Goal: Task Accomplishment & Management: Manage account settings

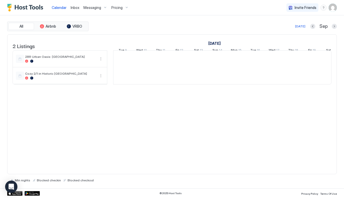
scroll to position [0, 284]
click at [88, 7] on span "Messaging" at bounding box center [92, 7] width 18 height 5
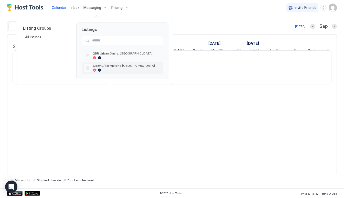
click at [103, 67] on span "Cozy 2/1 in Historic [GEOGRAPHIC_DATA]" at bounding box center [127, 66] width 68 height 4
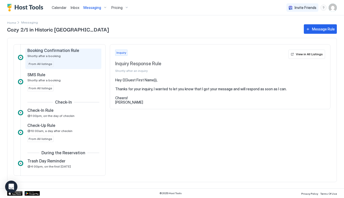
scroll to position [122, 0]
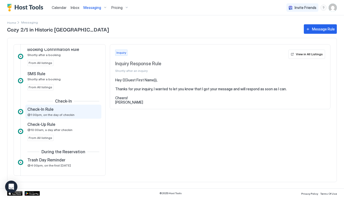
click at [61, 112] on div "Check-In Rule" at bounding box center [59, 109] width 65 height 5
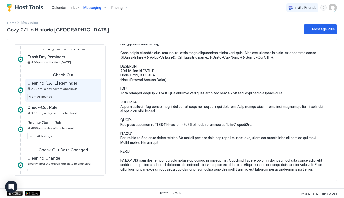
scroll to position [228, 0]
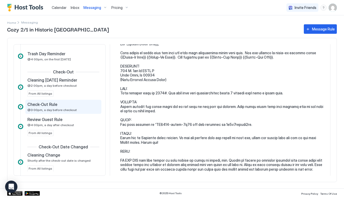
click at [78, 108] on div "Check-Out Rule @3:00pm, a day before checkout" at bounding box center [59, 107] width 65 height 10
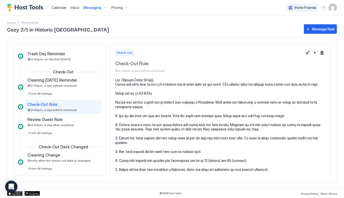
click at [309, 53] on button "Edit message rule" at bounding box center [308, 53] width 6 height 6
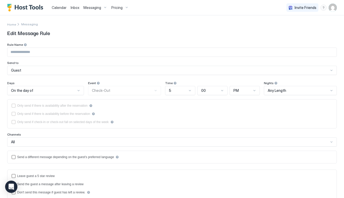
type input "**********"
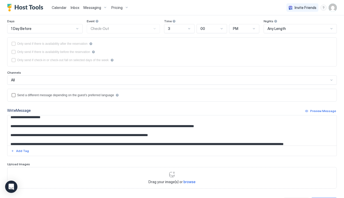
scroll to position [16, 0]
click at [69, 126] on textarea "Input Field" at bounding box center [171, 130] width 329 height 30
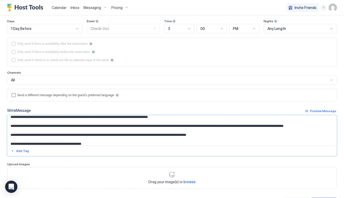
scroll to position [36, 0]
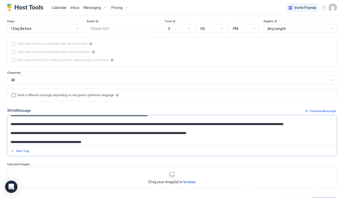
drag, startPoint x: 219, startPoint y: 131, endPoint x: 64, endPoint y: 133, distance: 154.8
click at [64, 133] on textarea "Input Field" at bounding box center [171, 130] width 329 height 30
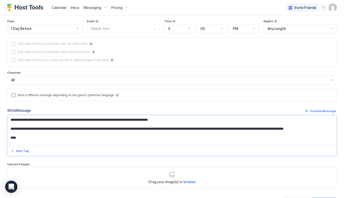
scroll to position [32, 0]
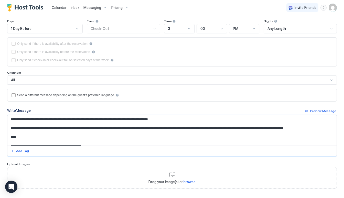
click at [22, 137] on textarea "Input Field" at bounding box center [171, 130] width 329 height 30
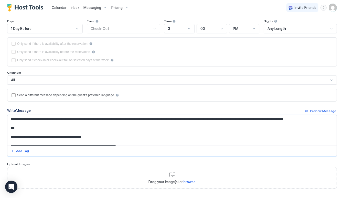
scroll to position [41, 0]
click at [14, 135] on textarea "Input Field" at bounding box center [171, 130] width 329 height 30
click at [13, 136] on textarea "Input Field" at bounding box center [171, 130] width 329 height 30
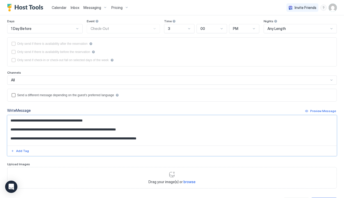
scroll to position [49, 0]
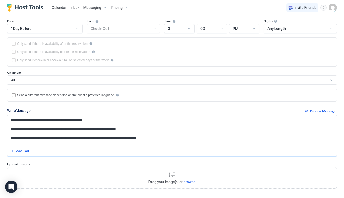
click at [12, 138] on textarea "Input Field" at bounding box center [171, 130] width 329 height 30
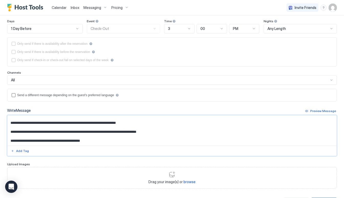
scroll to position [66, 0]
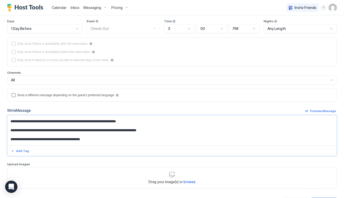
click at [14, 136] on textarea "Input Field" at bounding box center [171, 130] width 329 height 30
click at [15, 136] on textarea "Input Field" at bounding box center [171, 130] width 329 height 30
click at [58, 137] on textarea "Input Field" at bounding box center [171, 130] width 329 height 30
click at [79, 137] on textarea "Input Field" at bounding box center [171, 130] width 329 height 30
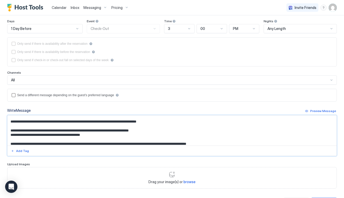
scroll to position [75, 0]
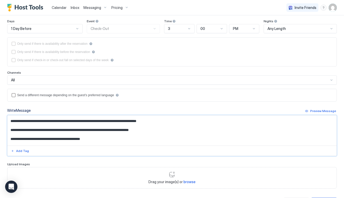
click at [158, 127] on textarea "Input Field" at bounding box center [171, 130] width 329 height 30
type textarea "**********"
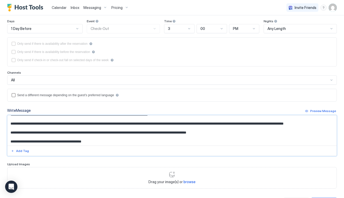
scroll to position [34, 0]
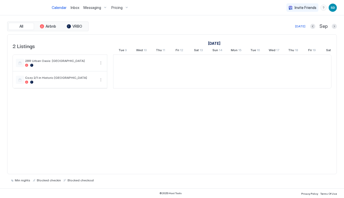
scroll to position [0, 284]
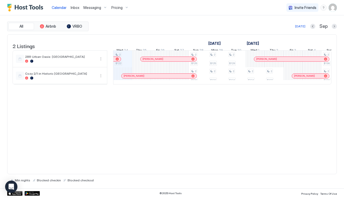
click at [90, 8] on span "Messaging" at bounding box center [92, 7] width 18 height 5
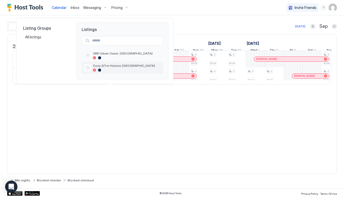
click at [102, 69] on div at bounding box center [127, 70] width 68 height 3
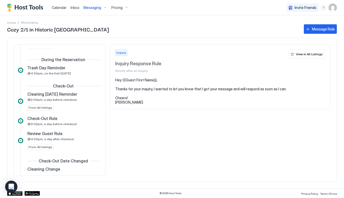
scroll to position [214, 0]
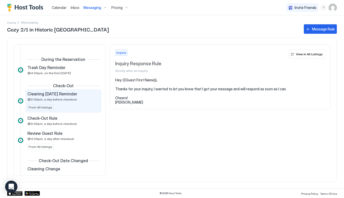
click at [69, 94] on span "Cleaning [DATE] Reminder" at bounding box center [52, 93] width 50 height 5
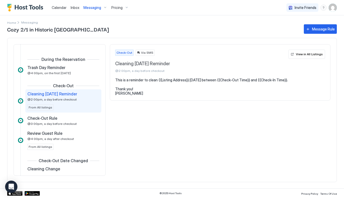
click at [294, 81] on pre "This is a reminder to clean {{Listing Address}} tomorrow between {{Check-Out Ti…" at bounding box center [220, 87] width 210 height 18
click at [77, 76] on div "Trash Day Reminder @4:00pm, on the first Monday" at bounding box center [63, 70] width 76 height 14
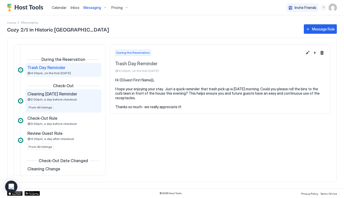
click at [72, 99] on span "@2:00pm, a day before checkout" at bounding box center [51, 100] width 49 height 4
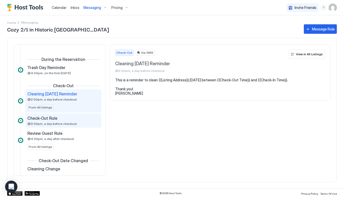
click at [83, 118] on div "Check-Out Rule" at bounding box center [59, 118] width 65 height 5
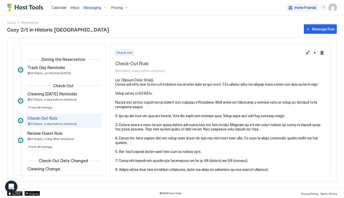
click at [305, 50] on button "Edit message rule" at bounding box center [308, 53] width 6 height 6
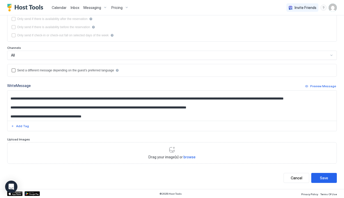
scroll to position [37, 0]
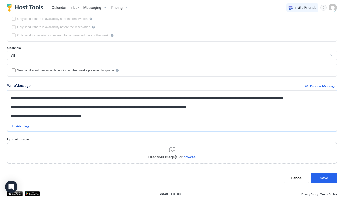
drag, startPoint x: 15, startPoint y: 106, endPoint x: 180, endPoint y: 106, distance: 164.8
click at [180, 106] on textarea "Input Field" at bounding box center [171, 106] width 329 height 30
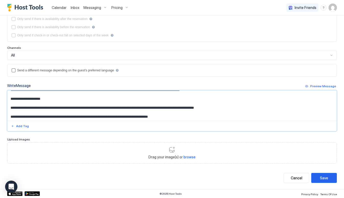
scroll to position [4, 0]
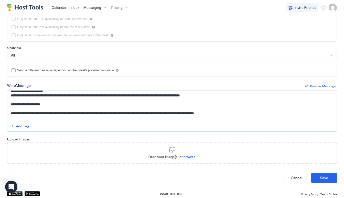
drag, startPoint x: 222, startPoint y: 105, endPoint x: 42, endPoint y: 108, distance: 180.2
click at [42, 108] on textarea "Input Field" at bounding box center [171, 106] width 329 height 30
click at [42, 106] on textarea "Input Field" at bounding box center [171, 106] width 329 height 30
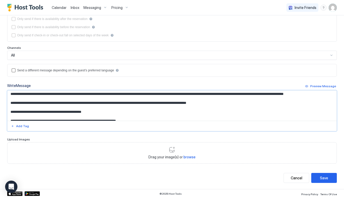
scroll to position [42, 0]
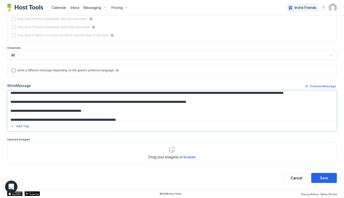
click at [13, 100] on textarea "Input Field" at bounding box center [171, 106] width 329 height 30
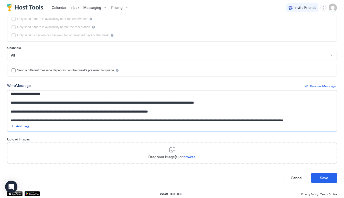
scroll to position [7, 0]
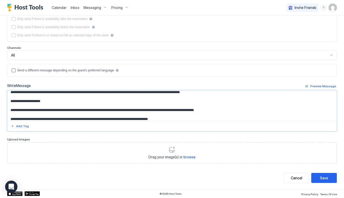
drag, startPoint x: 10, startPoint y: 100, endPoint x: 141, endPoint y: 115, distance: 131.6
click at [141, 115] on textarea "Input Field" at bounding box center [171, 106] width 329 height 30
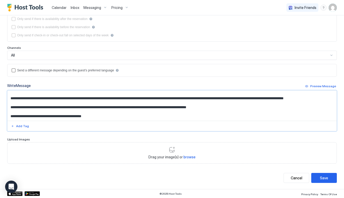
scroll to position [37, 0]
click at [137, 110] on textarea "Input Field" at bounding box center [171, 106] width 329 height 30
drag, startPoint x: 14, startPoint y: 107, endPoint x: 169, endPoint y: 107, distance: 154.6
click at [169, 108] on textarea "Input Field" at bounding box center [171, 106] width 329 height 30
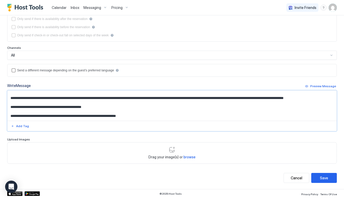
click at [12, 106] on textarea "Input Field" at bounding box center [171, 106] width 329 height 30
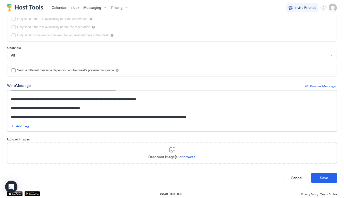
scroll to position [60, 0]
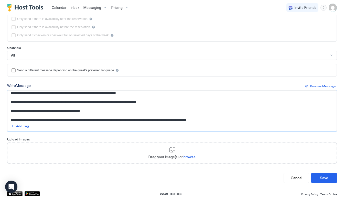
click at [102, 110] on textarea "Input Field" at bounding box center [171, 106] width 329 height 30
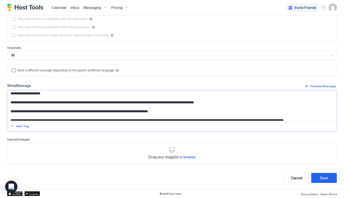
scroll to position [17, 0]
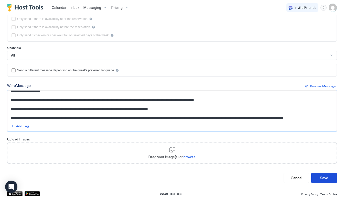
type textarea "**********"
click at [318, 176] on button "Save" at bounding box center [324, 178] width 26 height 10
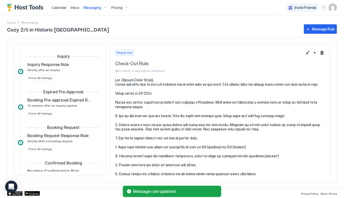
scroll to position [225, 0]
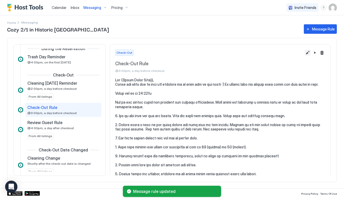
click at [308, 54] on button "Edit message rule" at bounding box center [308, 53] width 6 height 6
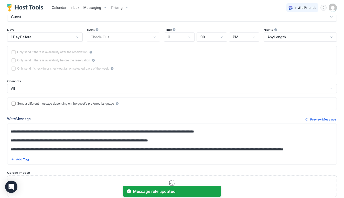
scroll to position [19, 0]
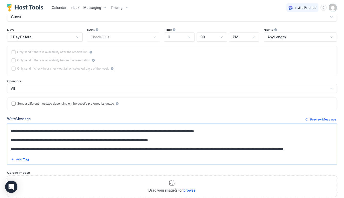
drag, startPoint x: 70, startPoint y: 131, endPoint x: 49, endPoint y: 131, distance: 20.5
click at [49, 131] on textarea "Input Field" at bounding box center [171, 139] width 329 height 30
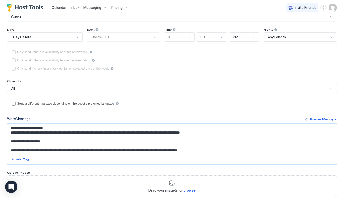
scroll to position [0, 0]
type textarea "**********"
click at [94, 10] on div "Messaging" at bounding box center [95, 7] width 28 height 9
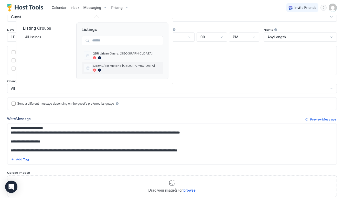
click at [96, 68] on div "Cozy 2/1 in Historic [GEOGRAPHIC_DATA]" at bounding box center [127, 68] width 68 height 8
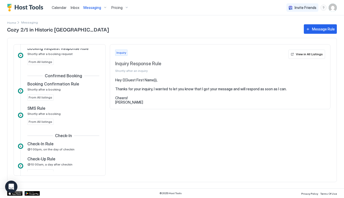
scroll to position [87, 0]
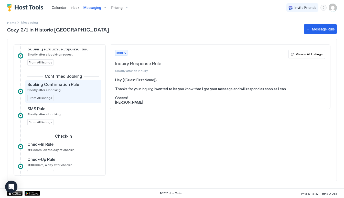
click at [73, 89] on div "Booking Confirmation Rule Shortly after a booking" at bounding box center [59, 87] width 65 height 10
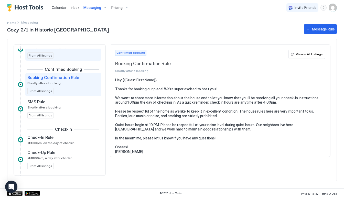
scroll to position [95, 0]
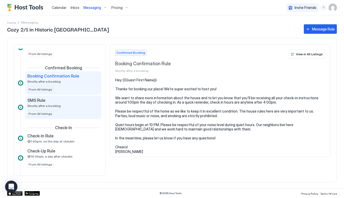
click at [73, 106] on div "SMS Rule Shortly after a booking" at bounding box center [59, 103] width 65 height 10
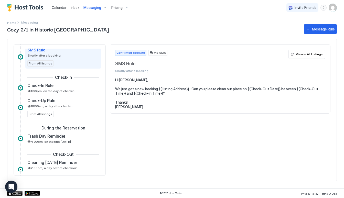
scroll to position [146, 0]
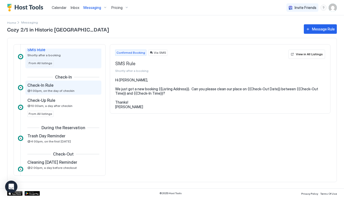
click at [68, 88] on div "Check-In Rule @1:00pm, on the day of checkin" at bounding box center [59, 88] width 65 height 10
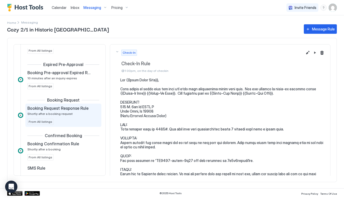
scroll to position [28, 0]
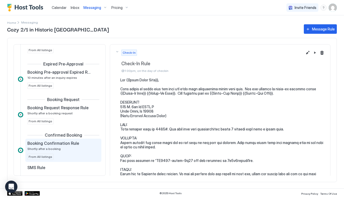
click at [88, 144] on div "Booking Confirmation Rule" at bounding box center [59, 143] width 65 height 5
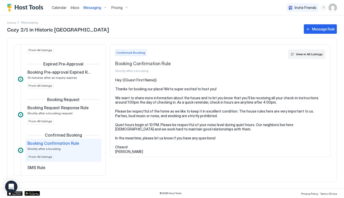
click at [312, 57] on button "View in All Listings" at bounding box center [306, 54] width 37 height 9
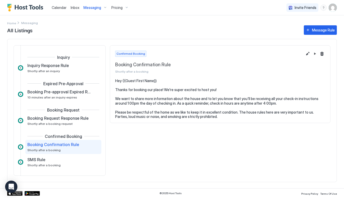
scroll to position [37, 0]
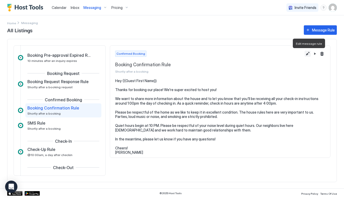
click at [307, 53] on button "Edit message rule" at bounding box center [308, 54] width 6 height 6
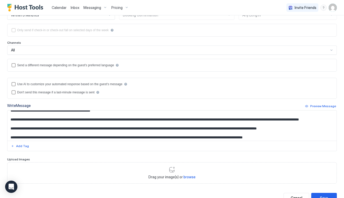
scroll to position [12, 0]
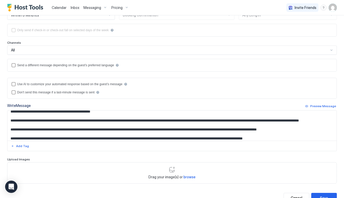
click at [55, 125] on textarea "**********" at bounding box center [171, 126] width 329 height 30
click at [53, 125] on textarea "**********" at bounding box center [171, 126] width 329 height 30
paste textarea "**********"
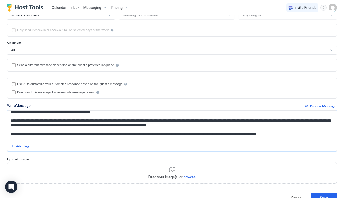
click at [222, 121] on textarea "**********" at bounding box center [171, 126] width 329 height 30
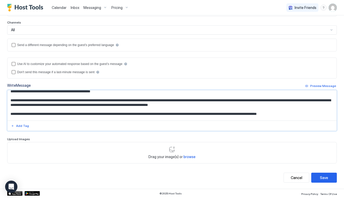
scroll to position [95, 0]
type textarea "**********"
click at [321, 177] on div "Save" at bounding box center [324, 177] width 8 height 5
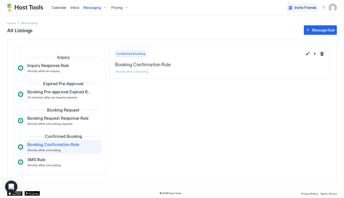
scroll to position [37, 0]
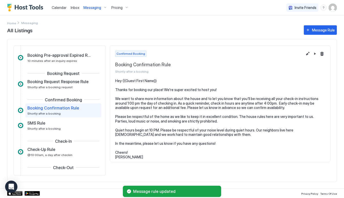
click at [88, 7] on span "Messaging" at bounding box center [92, 7] width 18 height 5
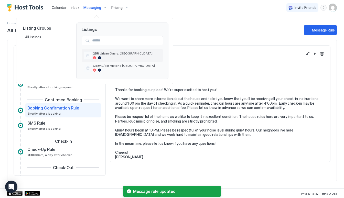
click at [105, 51] on span "2BR Urban Oasis: [GEOGRAPHIC_DATA]" at bounding box center [127, 53] width 68 height 4
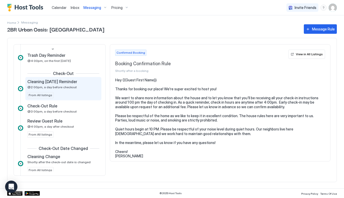
scroll to position [235, 0]
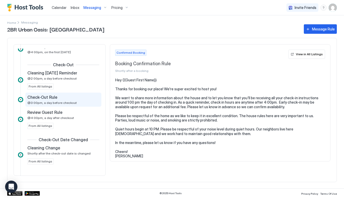
click at [62, 99] on div "Check-Out Rule" at bounding box center [59, 97] width 65 height 5
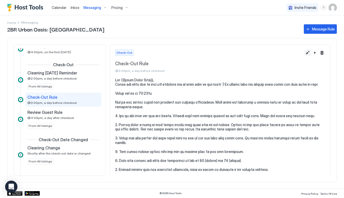
click at [307, 51] on button "Edit message rule" at bounding box center [308, 53] width 6 height 6
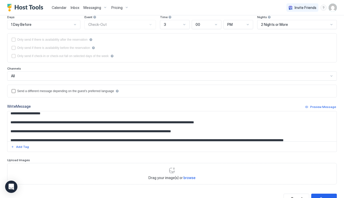
scroll to position [16, 0]
drag, startPoint x: 69, startPoint y: 121, endPoint x: 50, endPoint y: 121, distance: 18.4
click at [50, 121] on textarea "Input Field" at bounding box center [171, 126] width 329 height 30
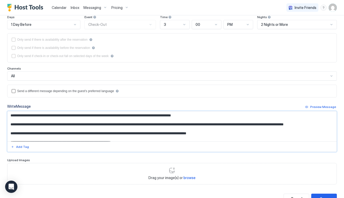
scroll to position [32, 0]
drag, startPoint x: 221, startPoint y: 132, endPoint x: 21, endPoint y: 131, distance: 199.4
click at [21, 131] on textarea "Input Field" at bounding box center [171, 126] width 329 height 30
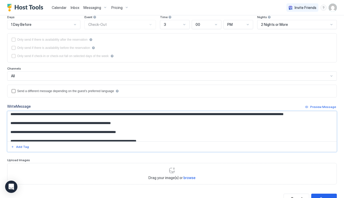
scroll to position [42, 0]
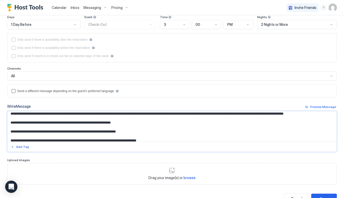
click at [12, 121] on textarea "Input Field" at bounding box center [171, 126] width 329 height 30
click at [13, 130] on textarea "Input Field" at bounding box center [171, 126] width 329 height 30
click at [13, 139] on textarea "Input Field" at bounding box center [171, 126] width 329 height 30
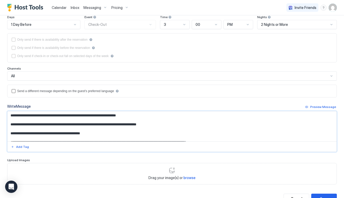
scroll to position [58, 0]
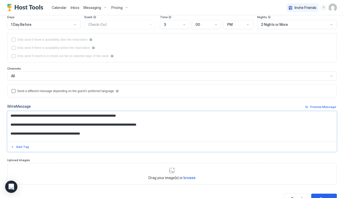
click at [11, 132] on textarea "Input Field" at bounding box center [171, 126] width 329 height 30
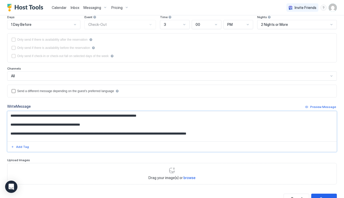
scroll to position [67, 0]
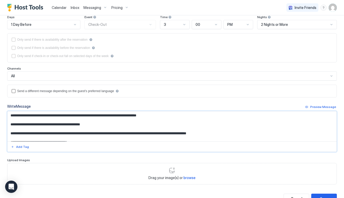
click at [100, 121] on textarea "Input Field" at bounding box center [171, 126] width 329 height 30
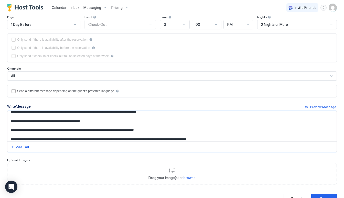
scroll to position [72, 0]
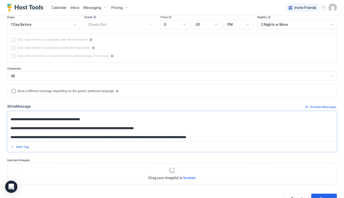
click at [62, 126] on textarea "Input Field" at bounding box center [171, 126] width 329 height 30
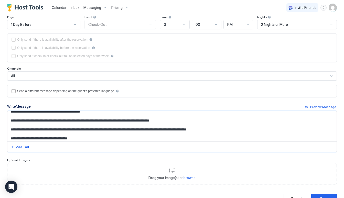
scroll to position [81, 0]
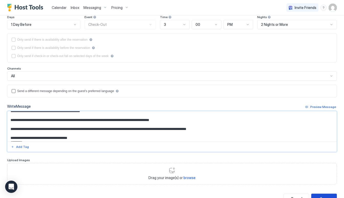
click at [319, 194] on button "Save" at bounding box center [324, 199] width 26 height 10
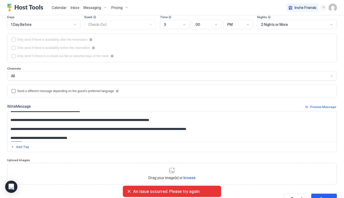
click at [243, 133] on textarea "Input Field" at bounding box center [171, 126] width 329 height 30
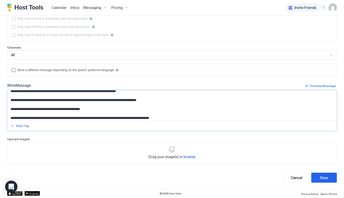
scroll to position [87, 0]
type textarea "**********"
click at [332, 180] on button "Save" at bounding box center [324, 178] width 26 height 10
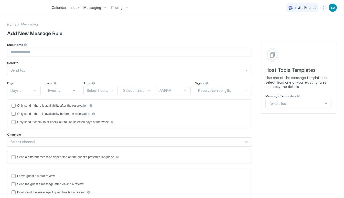
type input "**********"
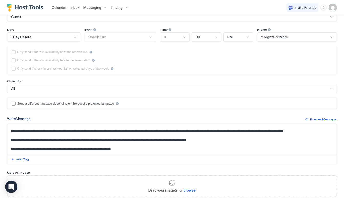
scroll to position [38, 0]
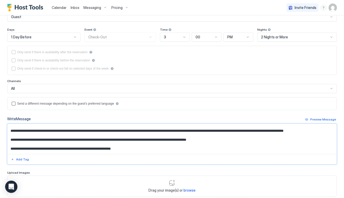
drag, startPoint x: 15, startPoint y: 138, endPoint x: 221, endPoint y: 137, distance: 206.0
click at [221, 138] on textarea "Input Field" at bounding box center [171, 139] width 329 height 30
click at [13, 139] on textarea "Input Field" at bounding box center [171, 139] width 329 height 30
click at [12, 147] on textarea "Input Field" at bounding box center [171, 139] width 329 height 30
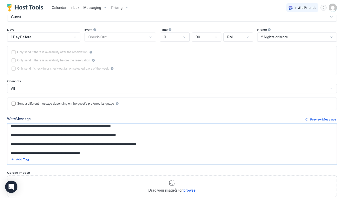
scroll to position [52, 0]
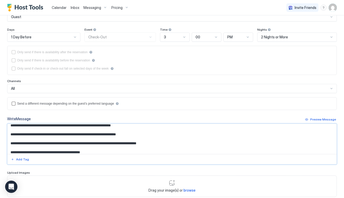
click at [13, 142] on textarea "Input Field" at bounding box center [171, 139] width 329 height 30
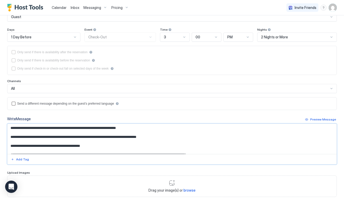
scroll to position [63, 0]
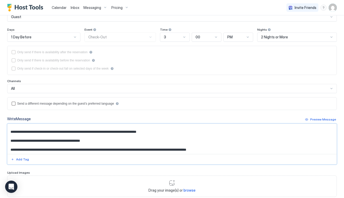
click at [12, 138] on textarea "Input Field" at bounding box center [171, 139] width 329 height 30
click at [102, 139] on textarea "Input Field" at bounding box center [171, 139] width 329 height 30
click at [12, 139] on textarea "Input Field" at bounding box center [171, 139] width 329 height 30
click at [101, 137] on textarea "Input Field" at bounding box center [171, 139] width 329 height 30
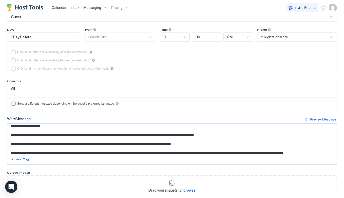
scroll to position [14, 0]
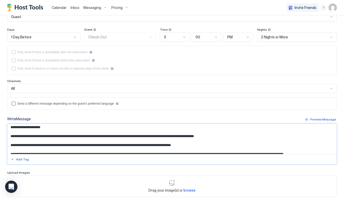
drag, startPoint x: 69, startPoint y: 136, endPoint x: 49, endPoint y: 135, distance: 19.5
click at [49, 135] on textarea "Input Field" at bounding box center [171, 139] width 329 height 30
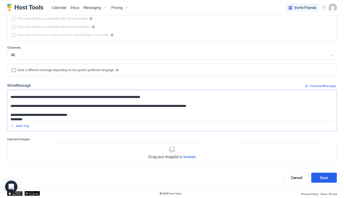
scroll to position [87, 0]
click at [312, 173] on button "Save" at bounding box center [324, 178] width 26 height 10
type textarea "**********"
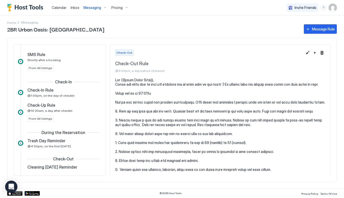
scroll to position [139, 0]
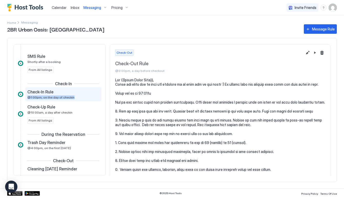
click at [75, 99] on div "Check-In Rule @1:00pm, on the day of checkin" at bounding box center [59, 94] width 65 height 10
click at [78, 94] on div "Check-In Rule" at bounding box center [59, 91] width 65 height 5
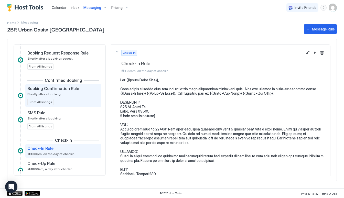
scroll to position [82, 0]
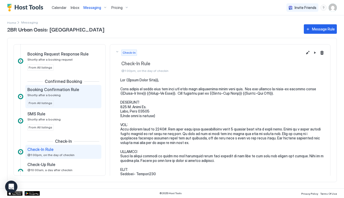
click at [81, 93] on div "Booking Confirmation Rule Shortly after a booking" at bounding box center [59, 92] width 65 height 10
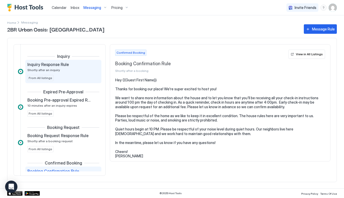
click at [81, 69] on div "Inquiry Response Rule Shortly after an inquiry" at bounding box center [59, 67] width 65 height 10
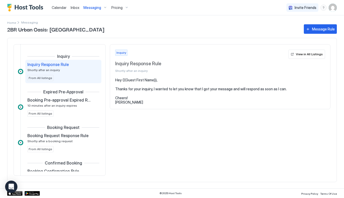
click at [127, 9] on div "Pricing" at bounding box center [119, 7] width 21 height 9
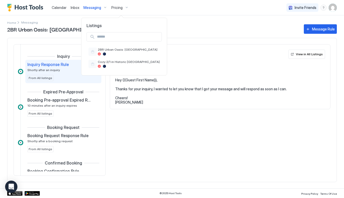
click at [127, 9] on div at bounding box center [172, 99] width 344 height 198
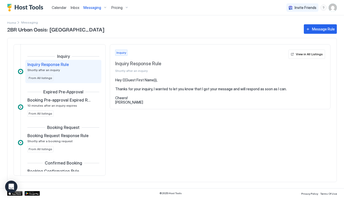
click at [90, 8] on span "Messaging" at bounding box center [92, 7] width 18 height 5
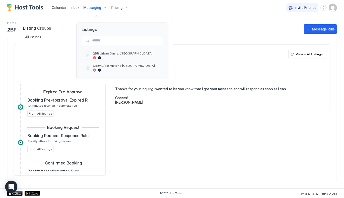
click at [90, 9] on div at bounding box center [172, 99] width 344 height 198
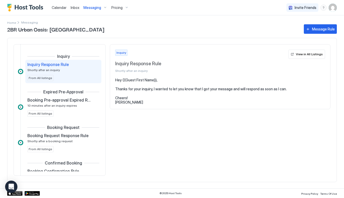
click at [57, 7] on span "Calendar" at bounding box center [59, 7] width 15 height 4
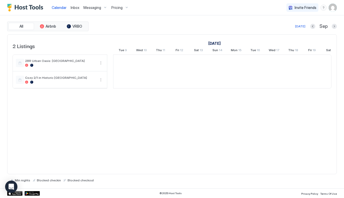
scroll to position [0, 284]
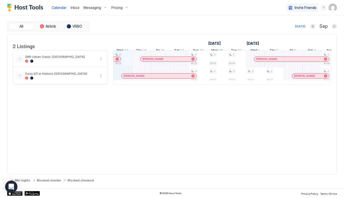
click at [333, 9] on img "User profile" at bounding box center [333, 8] width 8 height 8
click at [314, 29] on div "Settings" at bounding box center [304, 28] width 65 height 9
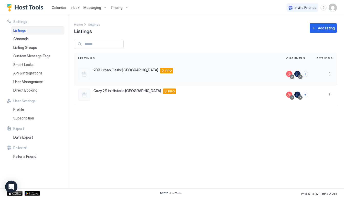
click at [118, 76] on div "2BR Urban Oasis: [GEOGRAPHIC_DATA] [STREET_ADDRESS] PRO" at bounding box center [178, 74] width 200 height 12
click at [331, 74] on button "More options" at bounding box center [330, 74] width 6 height 6
click at [198, 126] on div at bounding box center [172, 99] width 344 height 198
click at [32, 80] on span "User Management" at bounding box center [28, 82] width 30 height 5
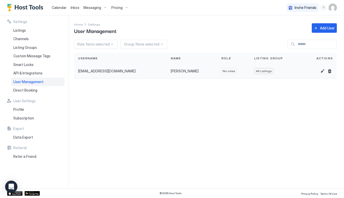
click at [223, 73] on span "No roles" at bounding box center [229, 71] width 13 height 5
click at [322, 72] on button "Edit" at bounding box center [322, 71] width 6 height 6
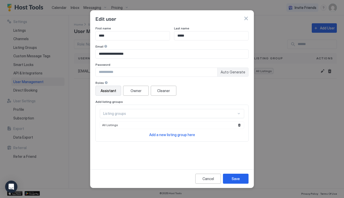
click at [112, 88] on div "Assistant" at bounding box center [109, 90] width 16 height 5
click at [137, 94] on button "Owner" at bounding box center [136, 91] width 26 height 10
click at [108, 90] on div "Assistant" at bounding box center [109, 90] width 16 height 5
click at [195, 115] on div "Listing groups" at bounding box center [169, 113] width 133 height 5
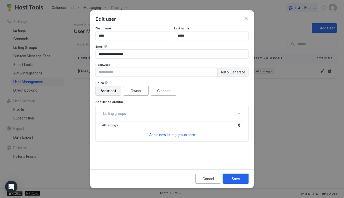
click at [241, 176] on button "Save" at bounding box center [236, 179] width 26 height 10
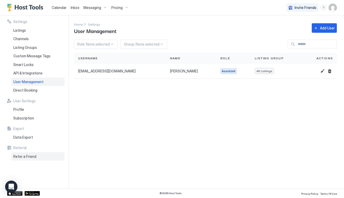
click at [42, 154] on div "Refer a Friend" at bounding box center [37, 156] width 53 height 9
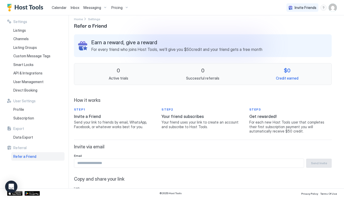
scroll to position [8, 0]
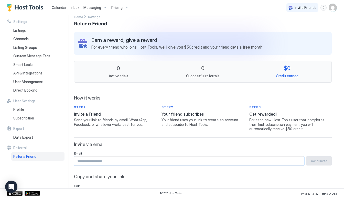
click at [178, 159] on input "Input Field" at bounding box center [189, 161] width 230 height 9
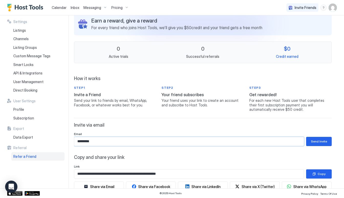
scroll to position [28, 0]
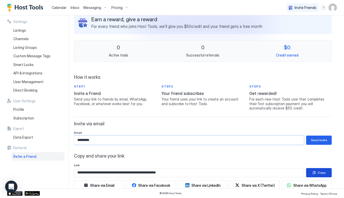
type input "*********"
click at [320, 169] on button "Copy" at bounding box center [319, 172] width 26 height 9
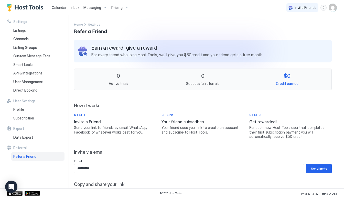
scroll to position [0, 0]
click at [17, 32] on span "Listings" at bounding box center [19, 30] width 13 height 5
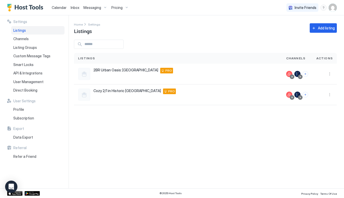
click at [93, 10] on div "Messaging" at bounding box center [95, 7] width 28 height 9
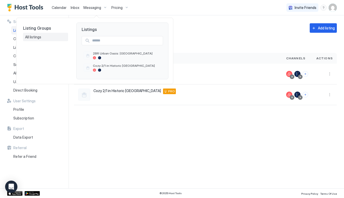
click at [36, 37] on span "All listings" at bounding box center [33, 37] width 17 height 5
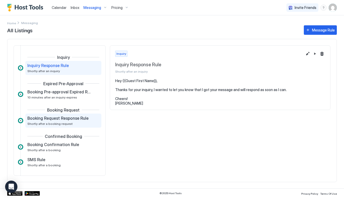
click at [61, 121] on div "Booking Request Response Rule Shortly after a booking request" at bounding box center [59, 121] width 65 height 10
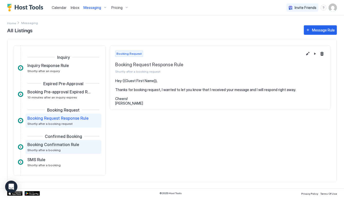
click at [84, 149] on div "Booking Confirmation Rule Shortly after a booking" at bounding box center [59, 147] width 65 height 10
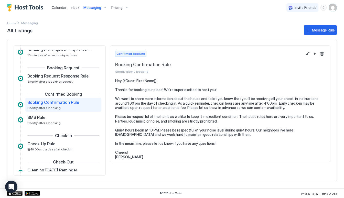
scroll to position [47, 0]
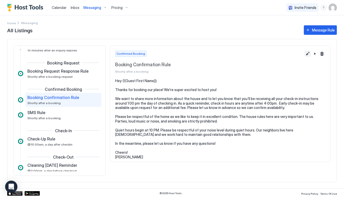
click at [309, 53] on button "Edit message rule" at bounding box center [308, 54] width 6 height 6
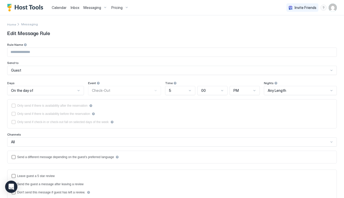
type input "**********"
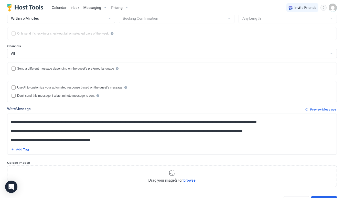
scroll to position [25, 0]
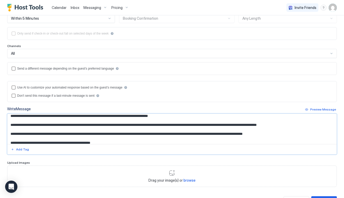
click at [296, 134] on textarea "**********" at bounding box center [171, 129] width 329 height 30
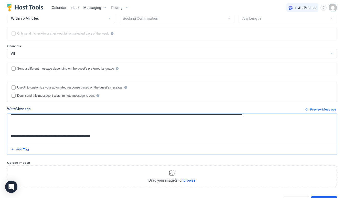
scroll to position [45, 0]
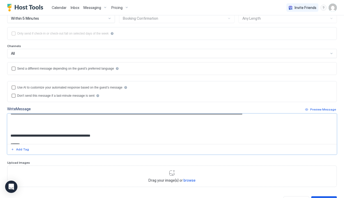
paste textarea "**********"
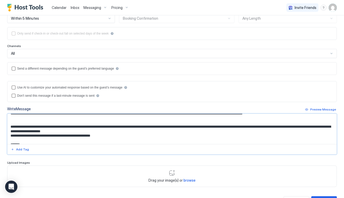
click at [10, 125] on textarea "Input Field" at bounding box center [171, 129] width 329 height 30
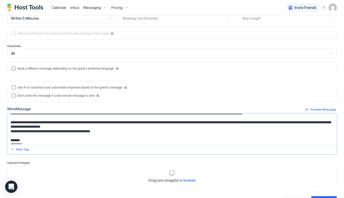
click at [121, 125] on textarea "Input Field" at bounding box center [171, 129] width 329 height 30
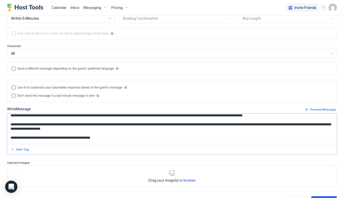
scroll to position [42, 0]
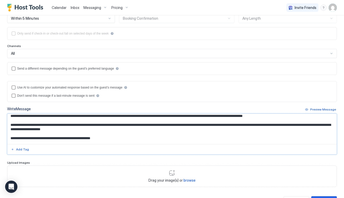
click at [9, 122] on textarea "Input Field" at bounding box center [171, 129] width 329 height 30
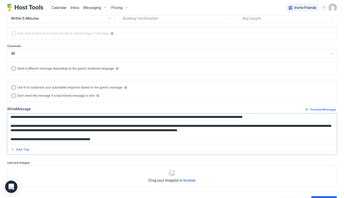
scroll to position [46, 0]
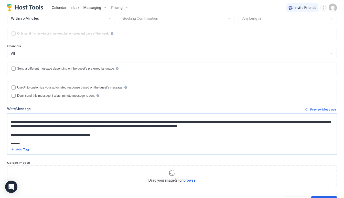
click at [104, 120] on textarea "Input Field" at bounding box center [171, 129] width 329 height 30
click at [143, 121] on textarea "Input Field" at bounding box center [171, 129] width 329 height 30
click at [156, 121] on textarea "Input Field" at bounding box center [171, 129] width 329 height 30
click at [25, 125] on textarea "Input Field" at bounding box center [171, 129] width 329 height 30
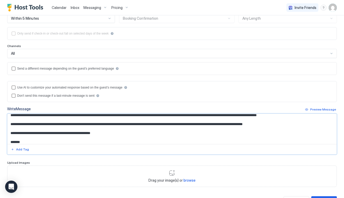
scroll to position [29, 0]
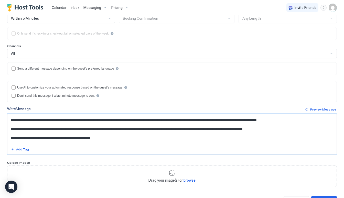
click at [304, 132] on textarea "**********" at bounding box center [171, 129] width 329 height 30
click at [301, 130] on textarea "**********" at bounding box center [171, 129] width 329 height 30
paste textarea "**********"
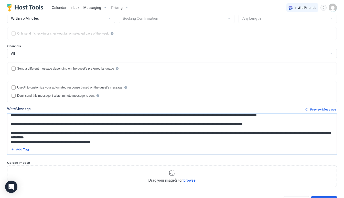
scroll to position [39, 0]
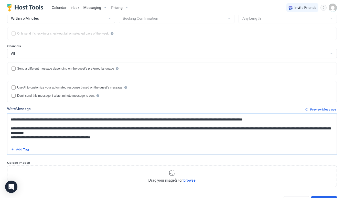
click at [10, 126] on textarea "Input Field" at bounding box center [171, 129] width 329 height 30
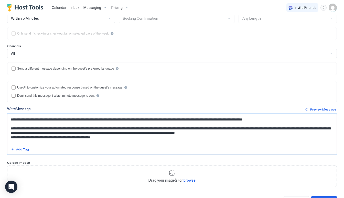
type textarea "**********"
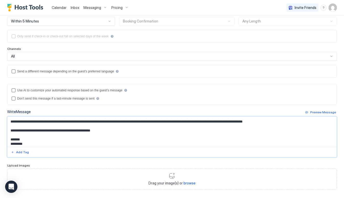
scroll to position [39, 0]
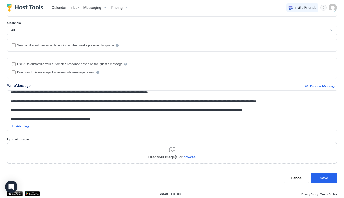
scroll to position [26, 0]
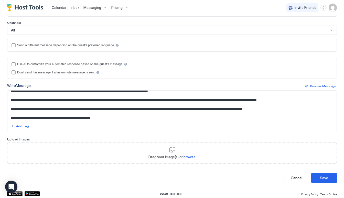
click at [292, 106] on textarea "**********" at bounding box center [171, 106] width 329 height 30
paste textarea "**********"
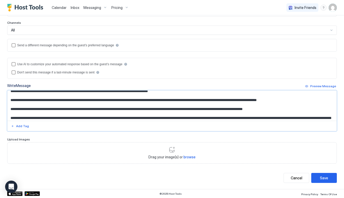
scroll to position [28, 0]
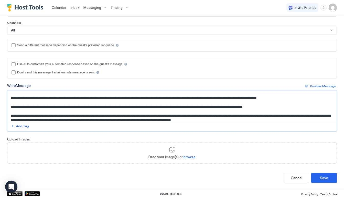
click at [13, 114] on textarea "Input Field" at bounding box center [171, 106] width 329 height 30
click at [44, 115] on textarea "Input Field" at bounding box center [171, 106] width 329 height 30
click at [200, 119] on textarea "Input Field" at bounding box center [171, 106] width 329 height 30
click at [219, 120] on textarea "Input Field" at bounding box center [171, 106] width 329 height 30
click at [124, 117] on textarea "Input Field" at bounding box center [171, 106] width 329 height 30
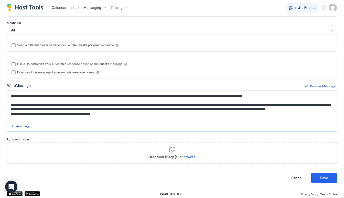
scroll to position [40, 0]
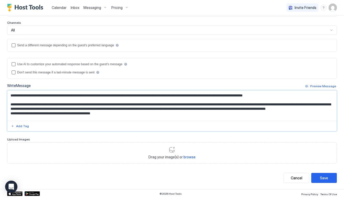
click at [75, 113] on textarea "Input Field" at bounding box center [171, 106] width 329 height 30
type textarea "**********"
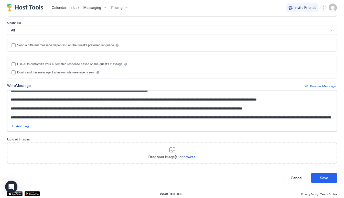
scroll to position [29, 0]
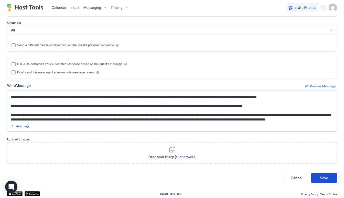
click at [323, 178] on div "Save" at bounding box center [324, 177] width 8 height 5
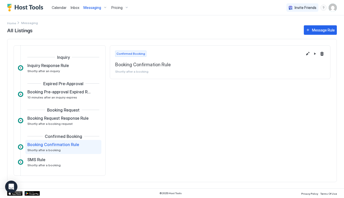
scroll to position [37, 0]
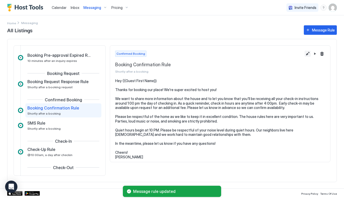
click at [308, 55] on button "Edit message rule" at bounding box center [308, 54] width 6 height 6
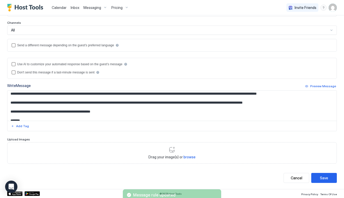
scroll to position [33, 0]
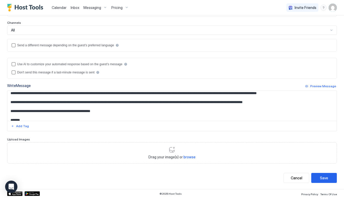
click at [308, 100] on textarea "**********" at bounding box center [171, 106] width 329 height 30
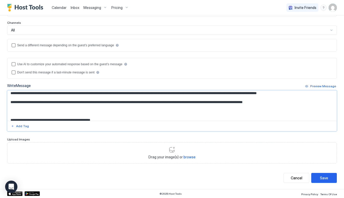
click at [22, 111] on textarea "**********" at bounding box center [171, 106] width 329 height 30
paste textarea "**********"
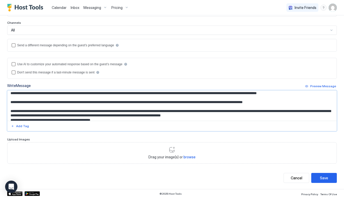
click at [295, 102] on textarea "Input Field" at bounding box center [171, 106] width 329 height 30
click at [272, 115] on textarea "Input Field" at bounding box center [171, 106] width 329 height 30
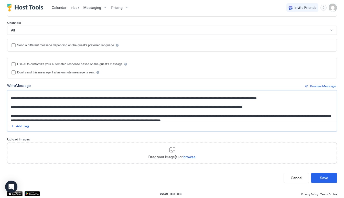
scroll to position [28, 0]
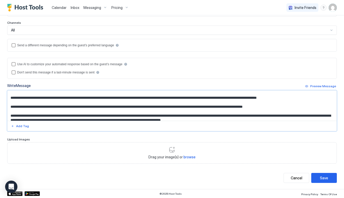
click at [51, 114] on textarea "Input Field" at bounding box center [171, 106] width 329 height 30
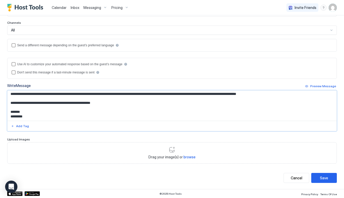
scroll to position [57, 0]
type textarea "**********"
click at [328, 177] on div "Save" at bounding box center [324, 177] width 8 height 5
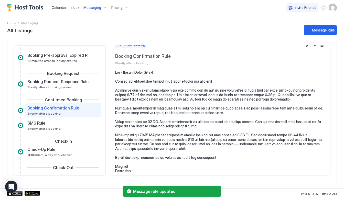
scroll to position [8, 0]
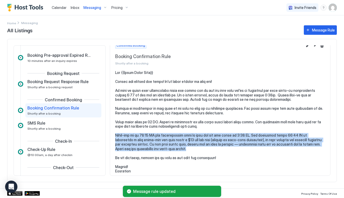
drag, startPoint x: 116, startPoint y: 134, endPoint x: 168, endPoint y: 146, distance: 53.9
click at [168, 146] on pre at bounding box center [220, 121] width 210 height 103
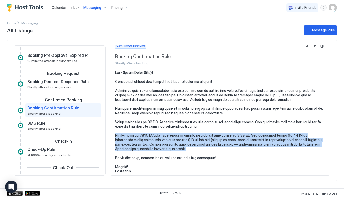
copy pre "Check-out is at 10:00 AM and instructions will be sent out the day prior at 3:0…"
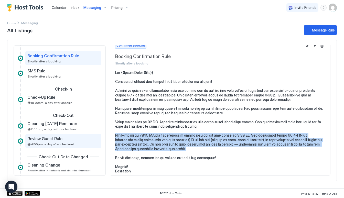
scroll to position [95, 0]
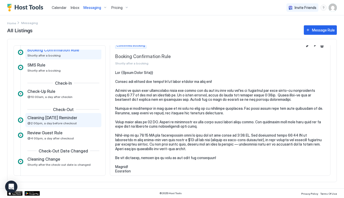
click at [73, 125] on div "Cleaning Tomorrow Reminder @2:00pm, a day before checkout" at bounding box center [63, 120] width 76 height 14
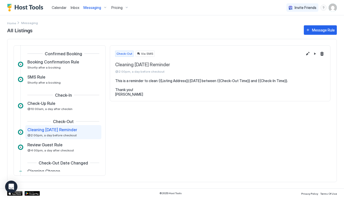
scroll to position [84, 0]
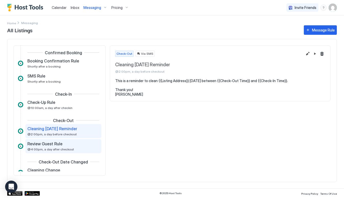
click at [82, 149] on div "Review Guest Rule @4:00pm, a day after checkout" at bounding box center [59, 146] width 65 height 10
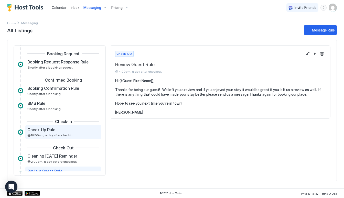
scroll to position [56, 0]
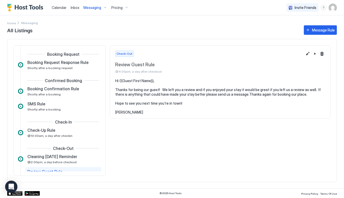
click at [95, 4] on div "Messaging" at bounding box center [95, 7] width 28 height 9
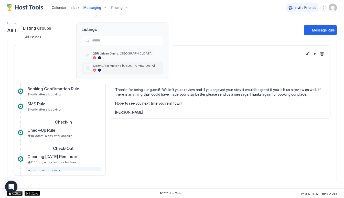
click at [116, 68] on div "Cozy 2/1 in Historic [GEOGRAPHIC_DATA]" at bounding box center [127, 68] width 68 height 8
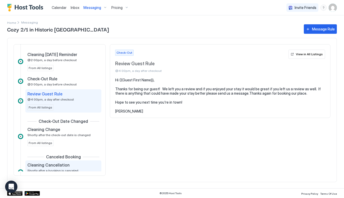
scroll to position [251, 0]
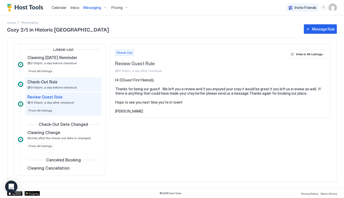
click at [60, 85] on div "Check-Out Rule @3:00pm, a day before checkout" at bounding box center [59, 84] width 65 height 10
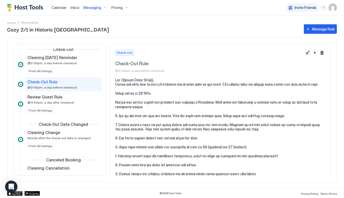
click at [306, 53] on button "Edit message rule" at bounding box center [308, 53] width 6 height 6
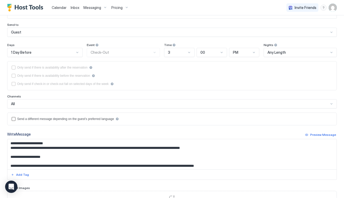
scroll to position [38, 0]
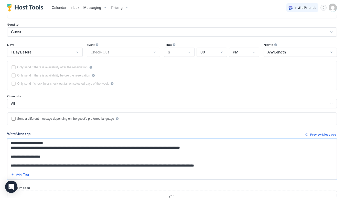
click at [62, 156] on textarea "Input Field" at bounding box center [171, 154] width 329 height 30
click at [68, 157] on textarea "Input Field" at bounding box center [171, 154] width 329 height 30
paste textarea "**********"
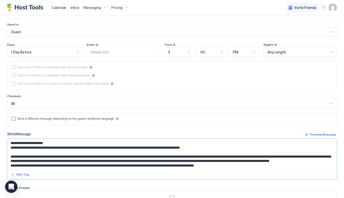
drag, startPoint x: 91, startPoint y: 156, endPoint x: 51, endPoint y: 156, distance: 39.4
click at [51, 156] on textarea "Input Field" at bounding box center [171, 154] width 329 height 30
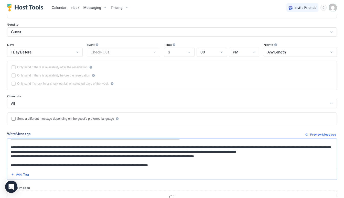
scroll to position [10, 0]
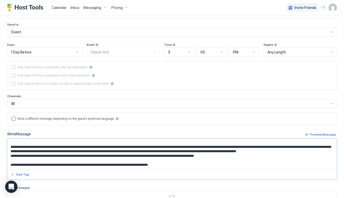
click at [47, 156] on textarea "Input Field" at bounding box center [171, 154] width 329 height 30
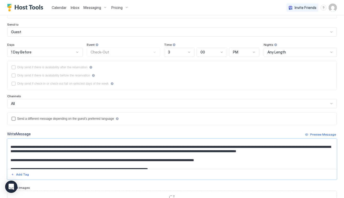
drag, startPoint x: 51, startPoint y: 158, endPoint x: 10, endPoint y: 144, distance: 43.7
click at [10, 144] on textarea "Input Field" at bounding box center [171, 154] width 329 height 30
type textarea "**********"
click at [268, 132] on div "Write Message Preview Message" at bounding box center [172, 134] width 330 height 6
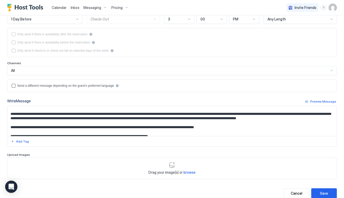
scroll to position [73, 0]
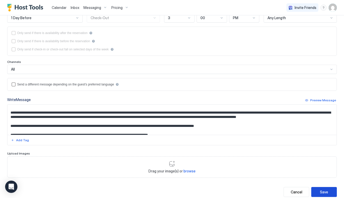
click at [325, 192] on div "Save" at bounding box center [324, 191] width 8 height 5
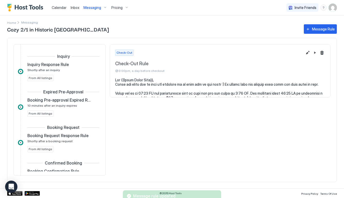
scroll to position [225, 0]
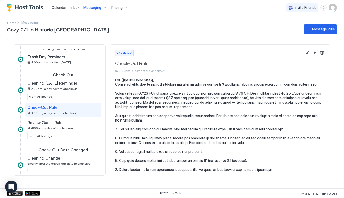
click at [92, 6] on span "Messaging" at bounding box center [92, 7] width 18 height 5
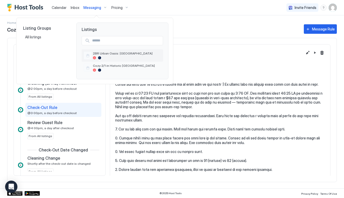
click at [101, 59] on div at bounding box center [99, 57] width 3 height 3
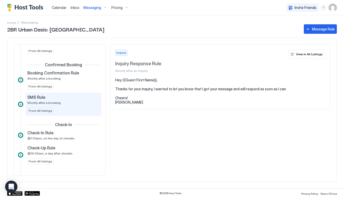
scroll to position [100, 0]
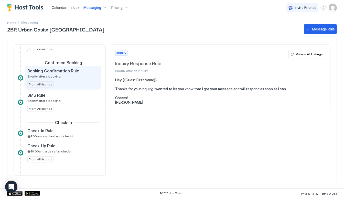
click at [74, 84] on div "Booking Confirmation Rule Shortly after a booking From All listings" at bounding box center [63, 77] width 72 height 19
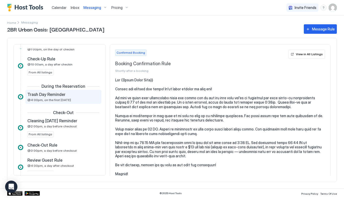
scroll to position [187, 0]
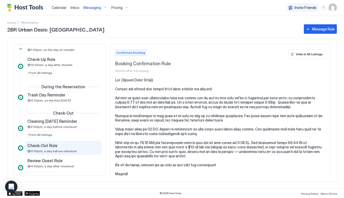
click at [70, 146] on div "Check-Out Rule" at bounding box center [59, 145] width 65 height 5
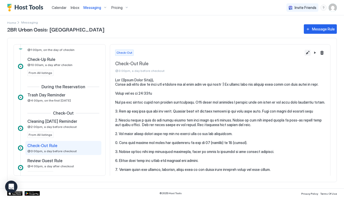
click at [306, 53] on button "Edit message rule" at bounding box center [308, 53] width 6 height 6
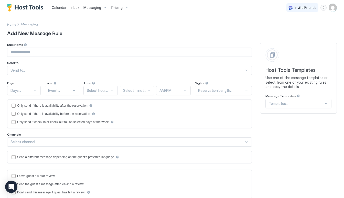
type input "**********"
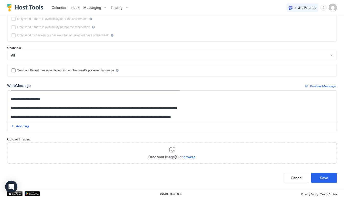
scroll to position [7, 0]
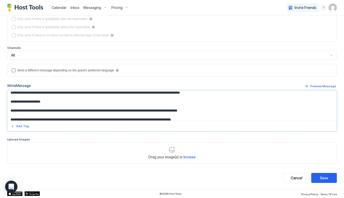
click at [64, 102] on textarea "Input Field" at bounding box center [171, 106] width 329 height 30
paste textarea "**********"
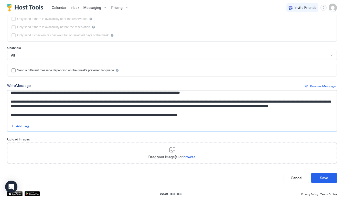
click at [90, 101] on textarea "Input Field" at bounding box center [171, 106] width 329 height 30
type textarea "**********"
click at [321, 180] on div "Save" at bounding box center [324, 177] width 8 height 5
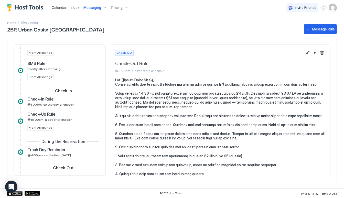
scroll to position [130, 0]
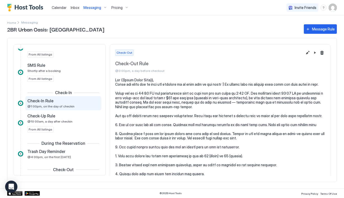
click at [48, 104] on div "Check-In Rule @1:00pm, on the day of checkin" at bounding box center [59, 103] width 65 height 10
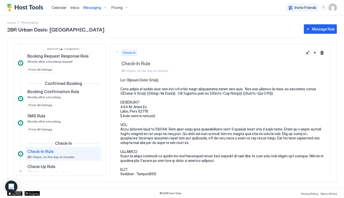
scroll to position [80, 0]
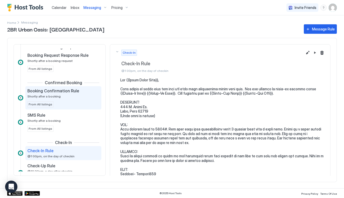
click at [49, 93] on span "Booking Confirmation Rule" at bounding box center [53, 90] width 52 height 5
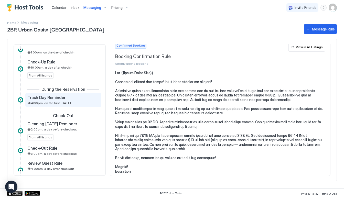
scroll to position [185, 0]
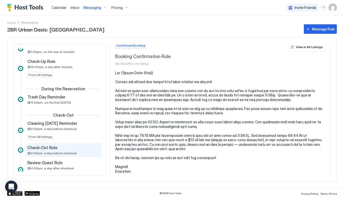
click at [80, 149] on div "Check-Out Rule" at bounding box center [59, 147] width 65 height 5
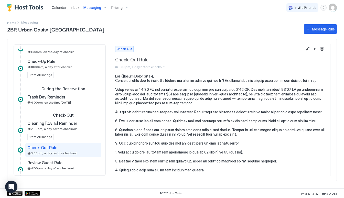
scroll to position [3, 0]
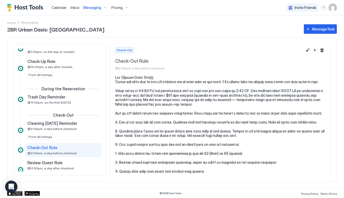
click at [95, 9] on span "Messaging" at bounding box center [92, 7] width 18 height 5
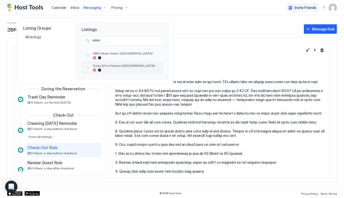
click at [102, 64] on span "Cozy 2/1 in Historic [GEOGRAPHIC_DATA]" at bounding box center [127, 66] width 68 height 4
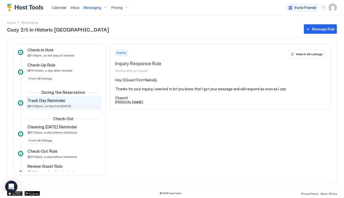
scroll to position [182, 0]
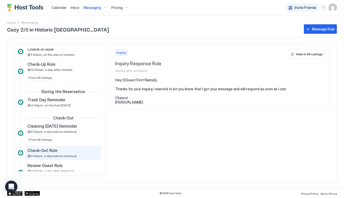
click at [63, 155] on span "@3:00pm, a day before checkout" at bounding box center [51, 156] width 49 height 4
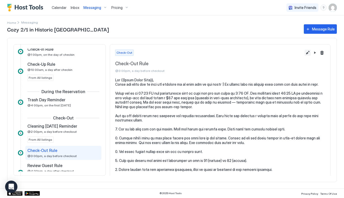
click at [311, 51] on div at bounding box center [315, 53] width 20 height 6
click at [307, 51] on button "Edit message rule" at bounding box center [308, 53] width 6 height 6
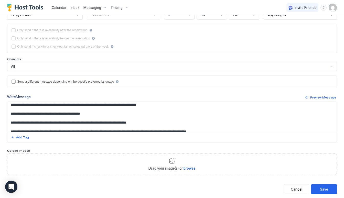
scroll to position [73, 0]
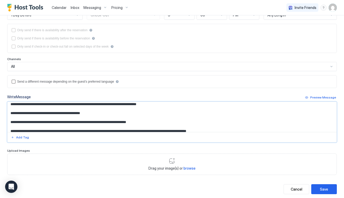
click at [67, 125] on textarea "Input Field" at bounding box center [171, 117] width 329 height 30
type textarea "**********"
click at [323, 188] on div "Save" at bounding box center [324, 189] width 8 height 5
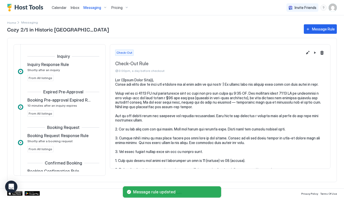
scroll to position [225, 0]
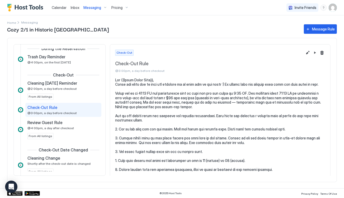
click at [290, 3] on div "Invite Friends SD" at bounding box center [311, 7] width 50 height 15
